Goal: Task Accomplishment & Management: Complete application form

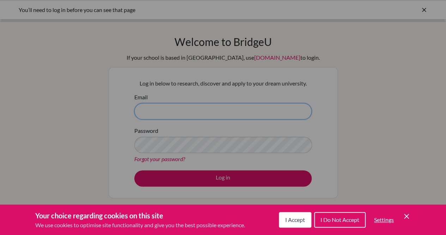
type input "[PERSON_NAME][EMAIL_ADDRESS][DOMAIN_NAME]"
click at [299, 222] on span "I Accept" at bounding box center [296, 219] width 20 height 7
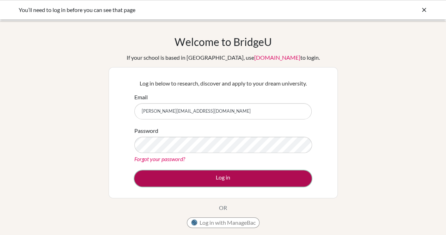
click at [221, 178] on button "Log in" at bounding box center [223, 178] width 178 height 16
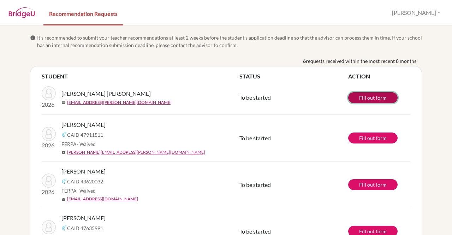
click at [363, 97] on link "Fill out form" at bounding box center [372, 97] width 49 height 11
click at [366, 95] on link "Fill out form" at bounding box center [372, 97] width 49 height 11
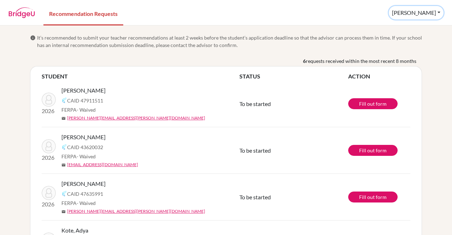
click at [440, 15] on button "Soumya" at bounding box center [416, 12] width 55 height 13
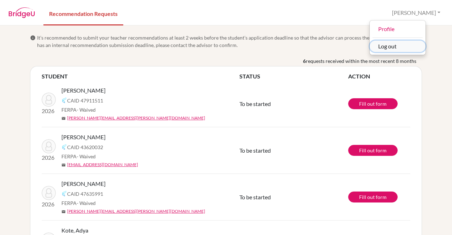
click at [414, 42] on button "Log out" at bounding box center [397, 46] width 56 height 11
